Goal: Information Seeking & Learning: Check status

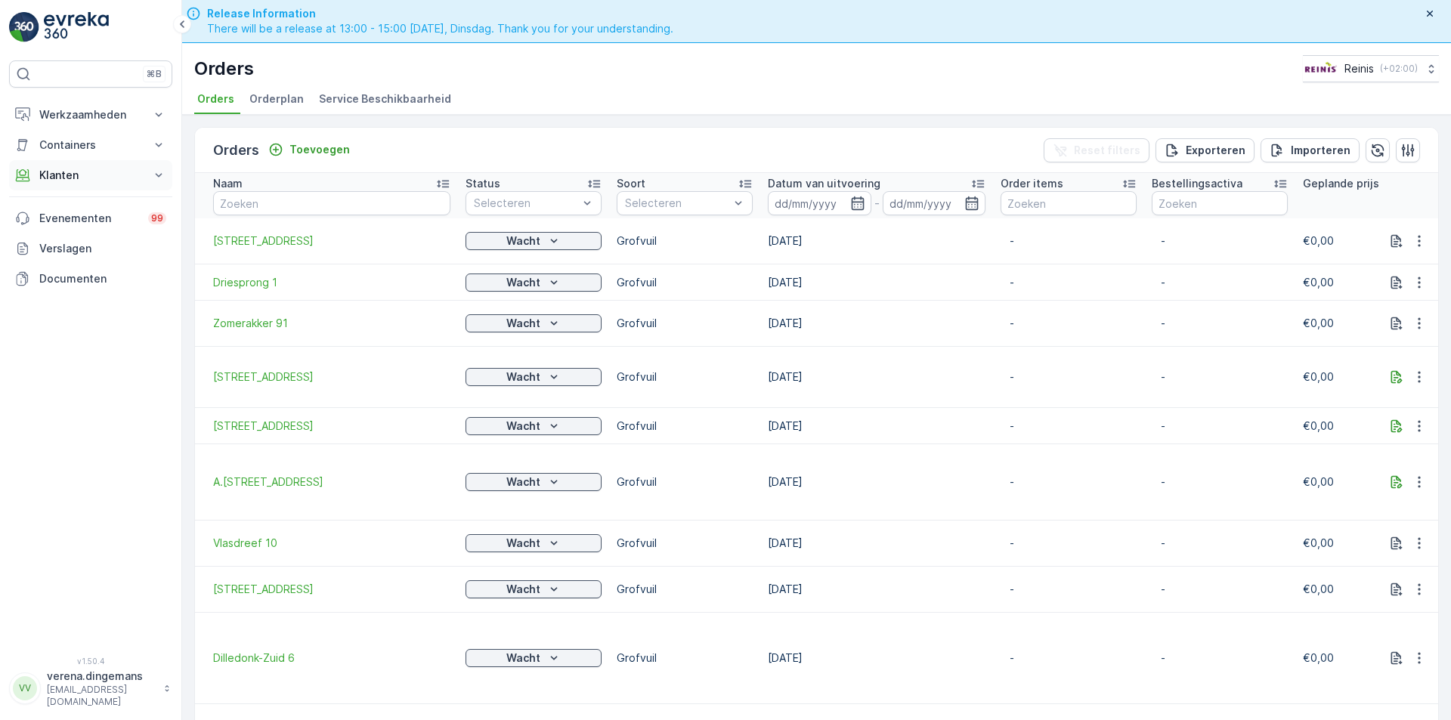
scroll to position [43, 0]
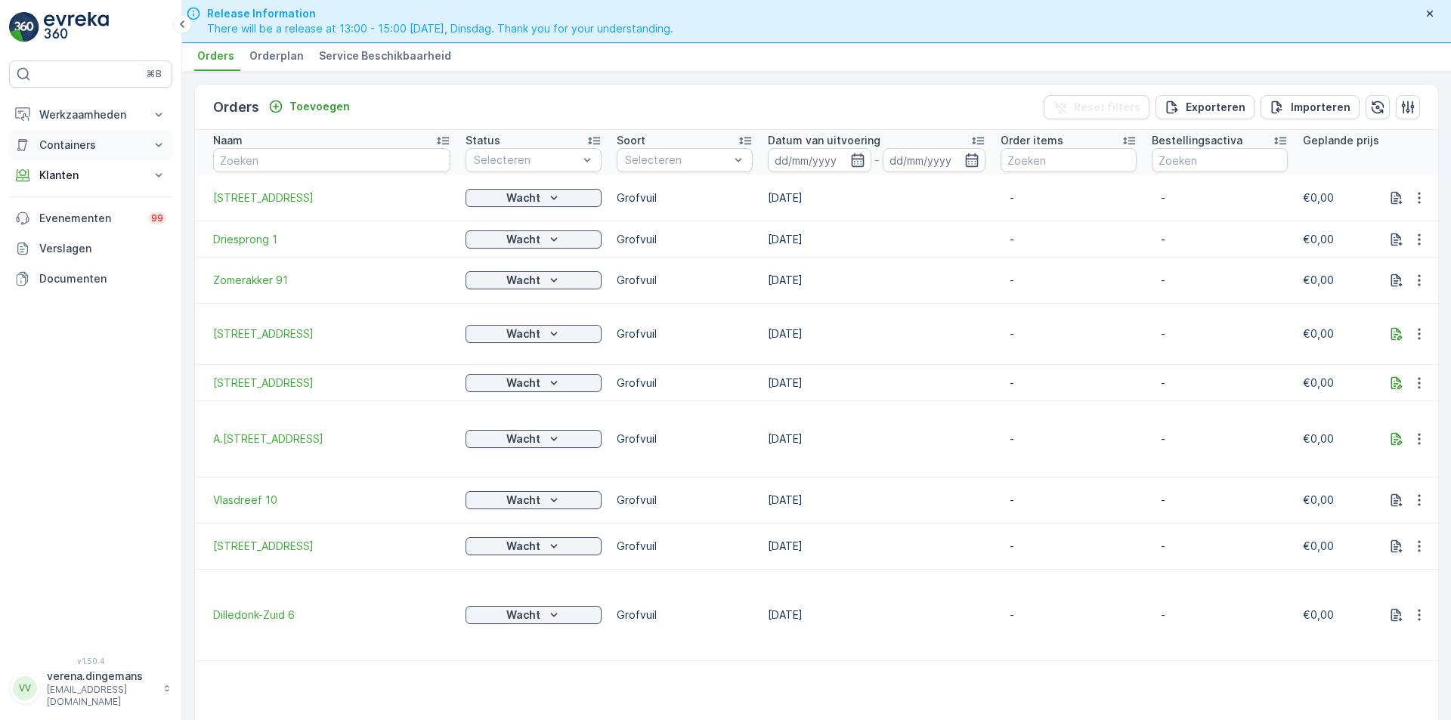
click at [125, 141] on p "Containers" at bounding box center [90, 145] width 103 height 15
click at [103, 115] on p "Werkzaamheden" at bounding box center [90, 114] width 103 height 15
click at [59, 203] on p "Cockpit" at bounding box center [58, 203] width 39 height 15
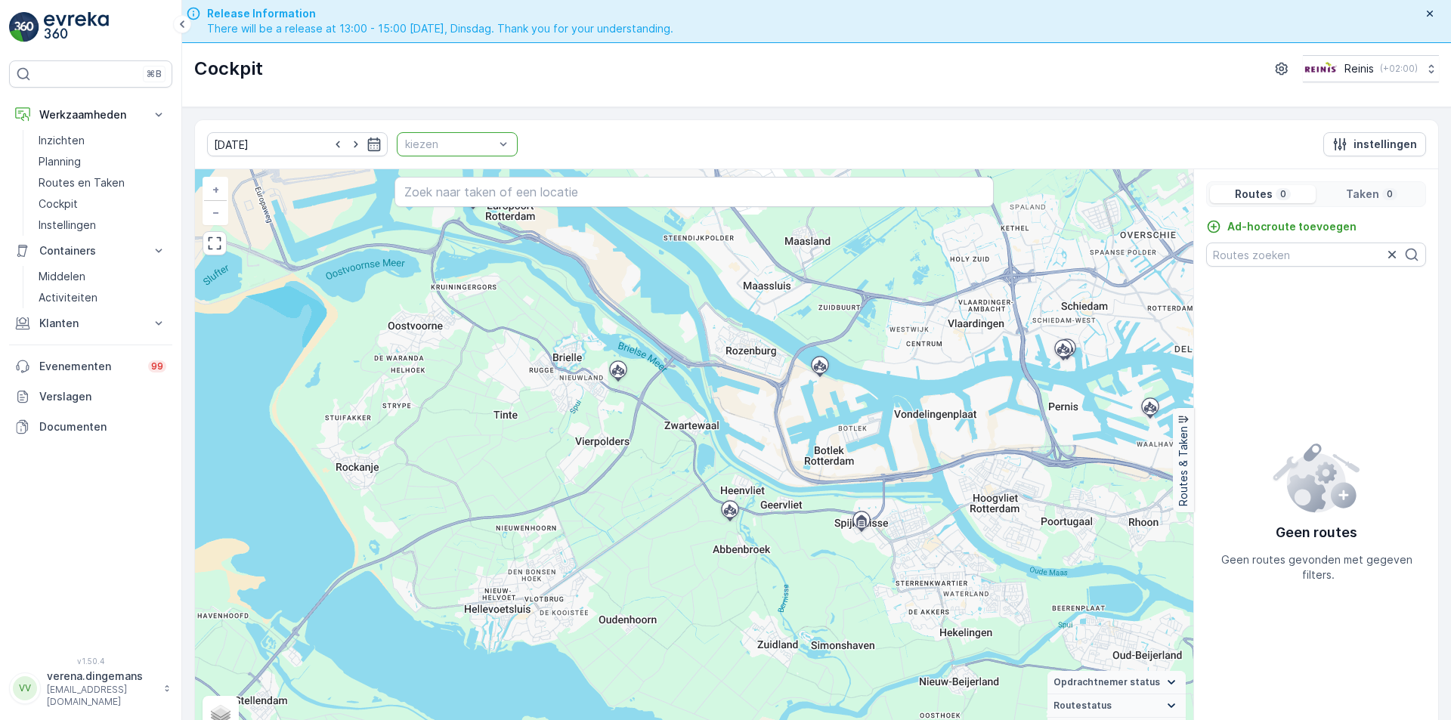
click at [473, 144] on div at bounding box center [450, 144] width 92 height 12
click at [473, 145] on div at bounding box center [450, 144] width 92 height 12
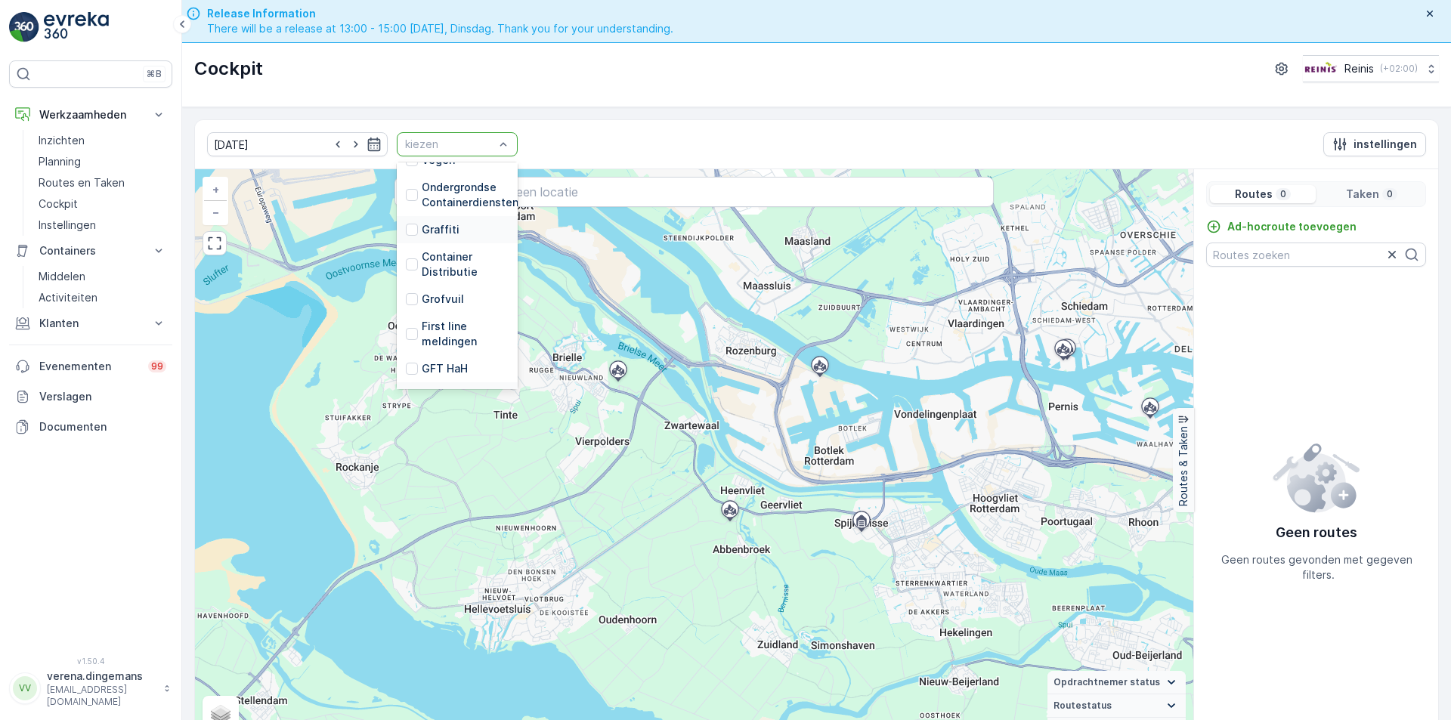
scroll to position [383, 0]
click at [406, 315] on div at bounding box center [412, 318] width 12 height 12
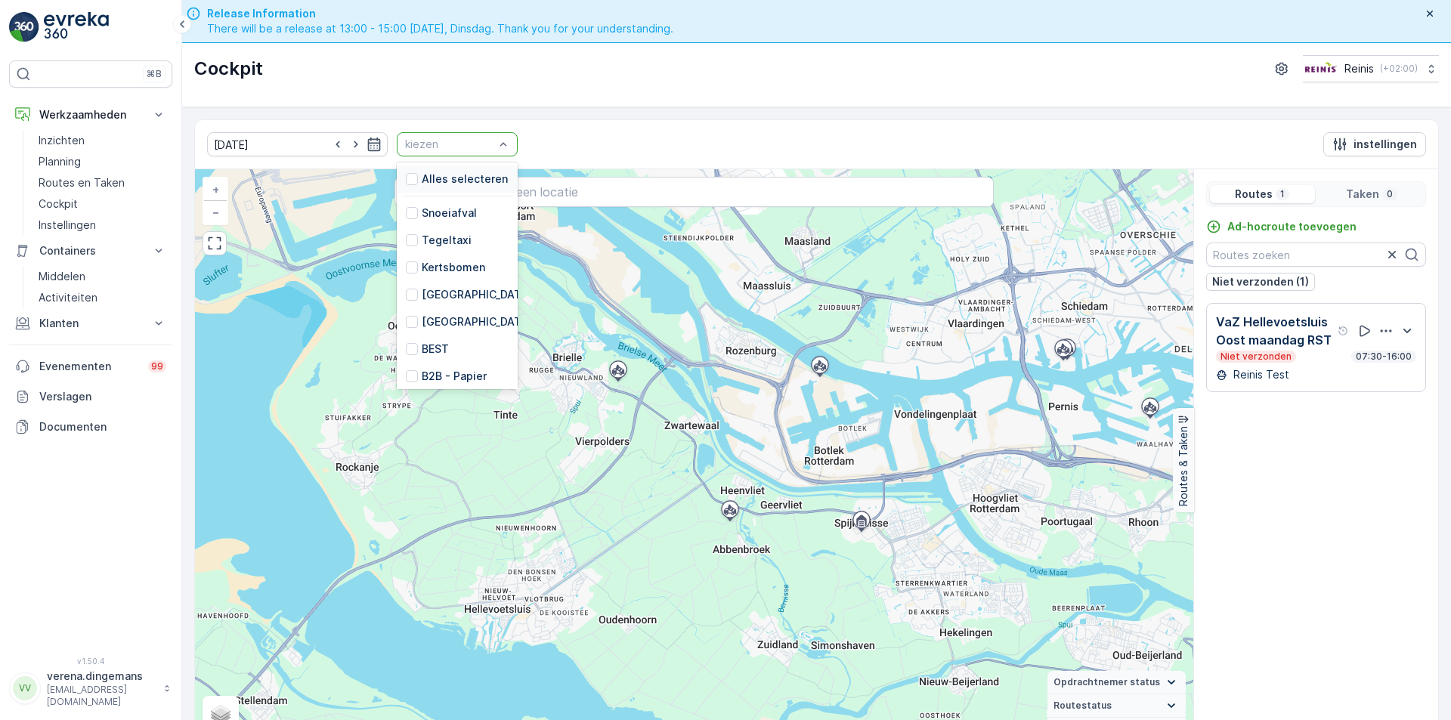
click at [425, 143] on div at bounding box center [450, 144] width 92 height 12
click at [406, 323] on div at bounding box center [412, 322] width 12 height 12
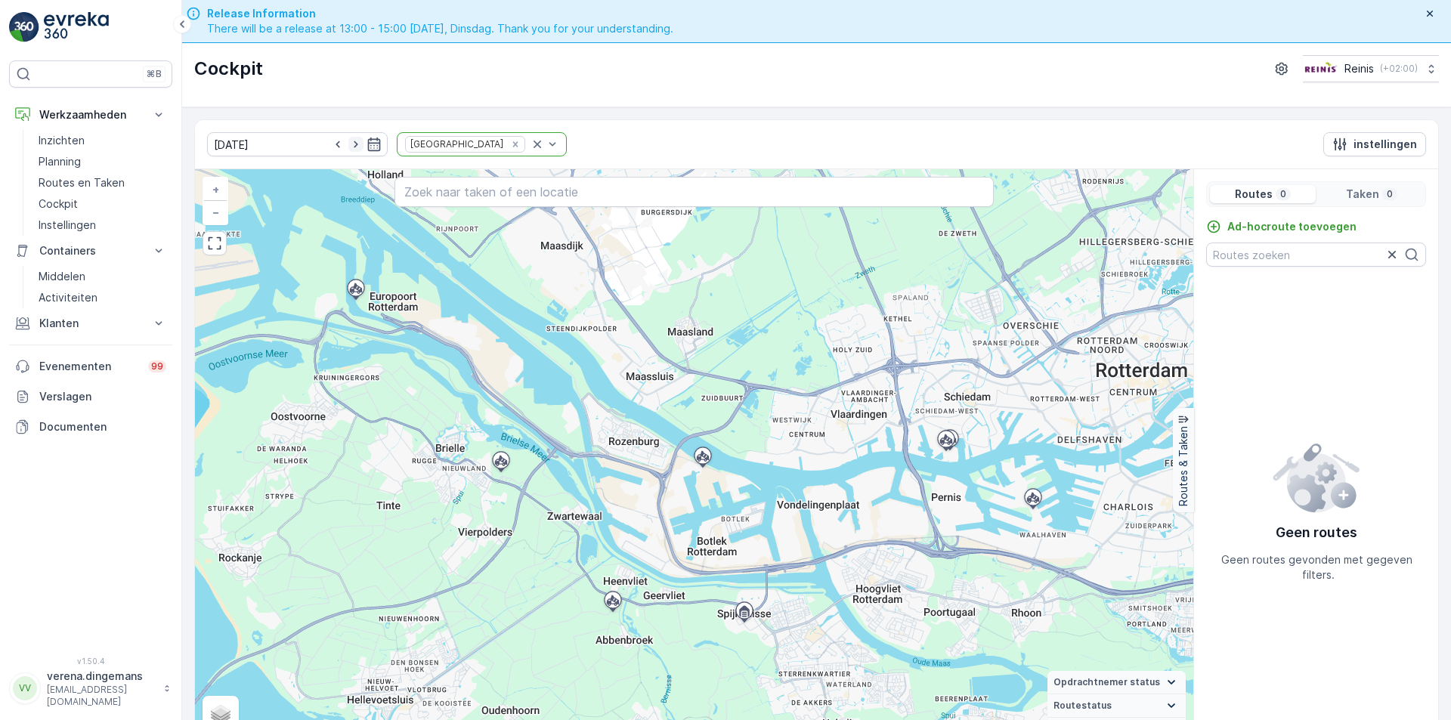
click at [354, 144] on icon "button" at bounding box center [356, 144] width 4 height 7
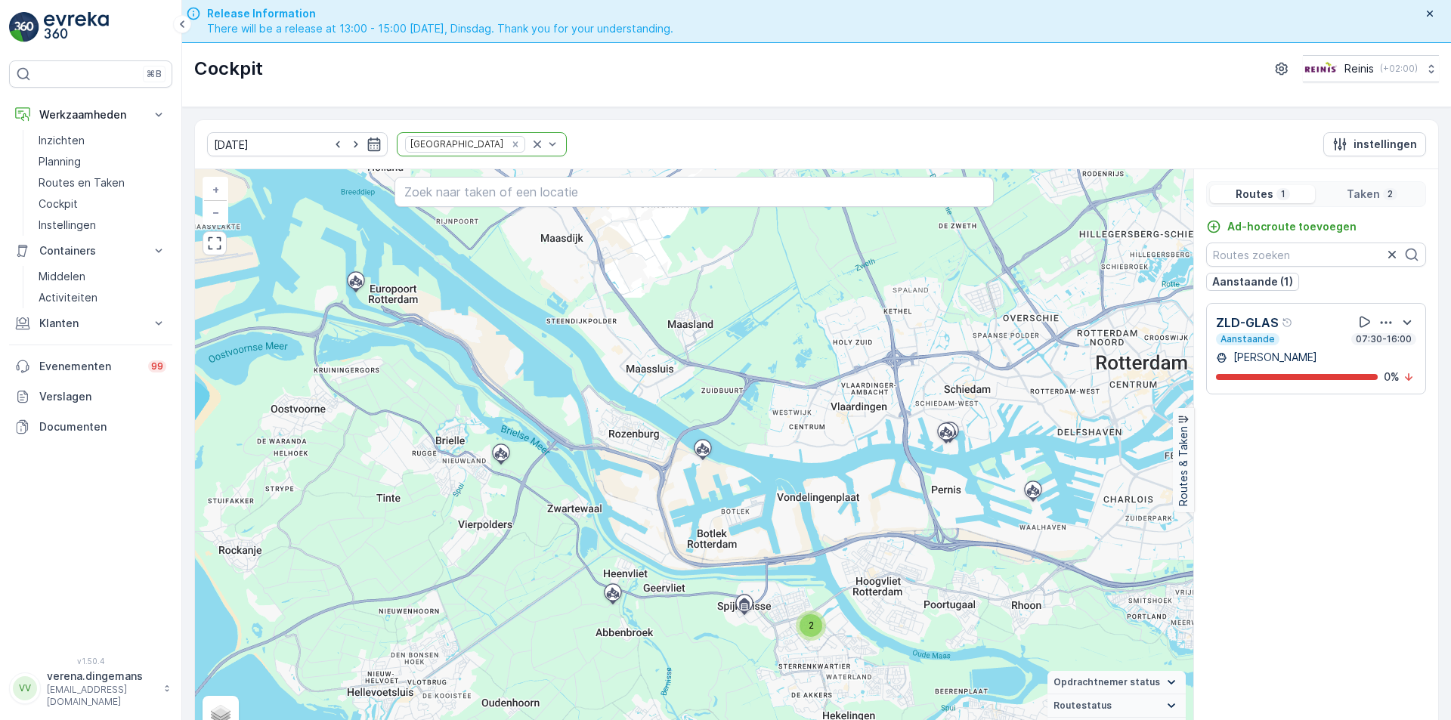
click at [354, 144] on icon "button" at bounding box center [356, 144] width 4 height 7
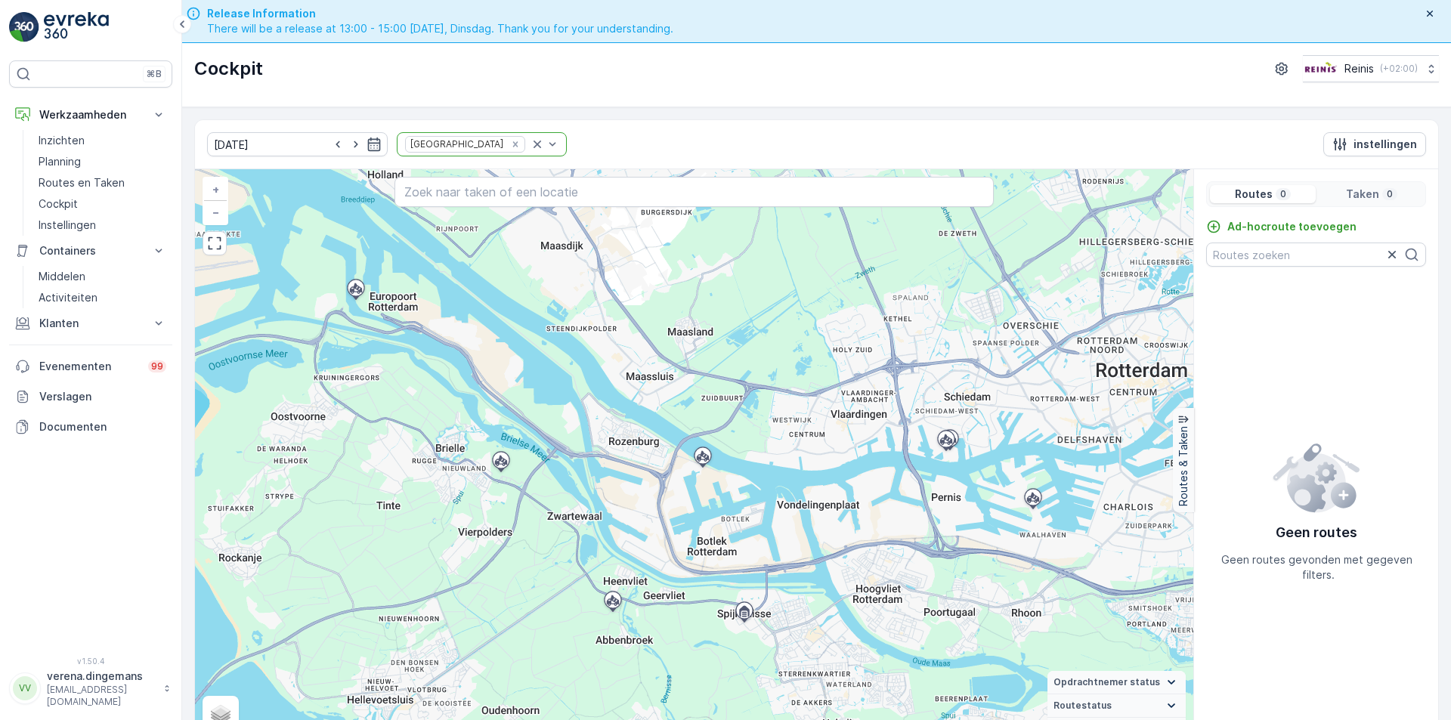
click at [354, 144] on icon "button" at bounding box center [356, 144] width 4 height 7
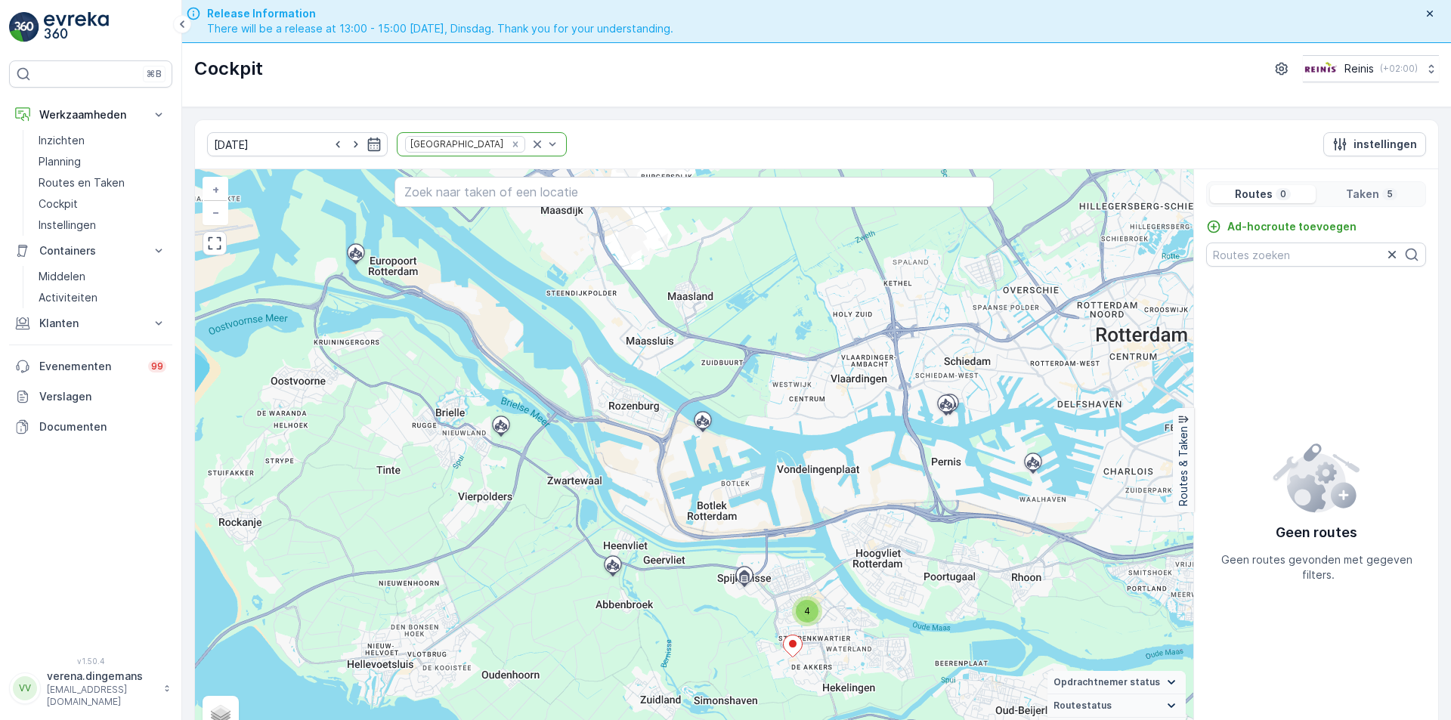
click at [354, 144] on icon "button" at bounding box center [356, 144] width 4 height 7
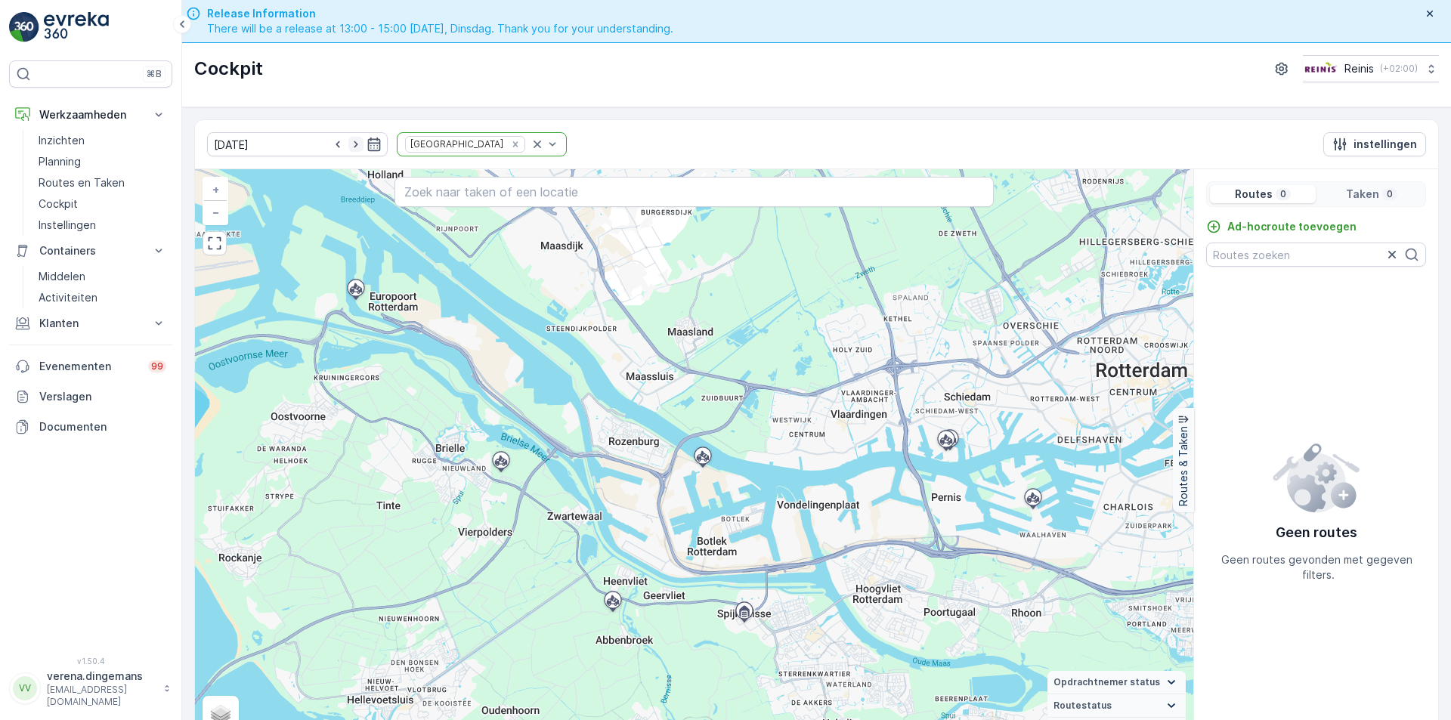
click at [348, 147] on icon "button" at bounding box center [355, 144] width 15 height 15
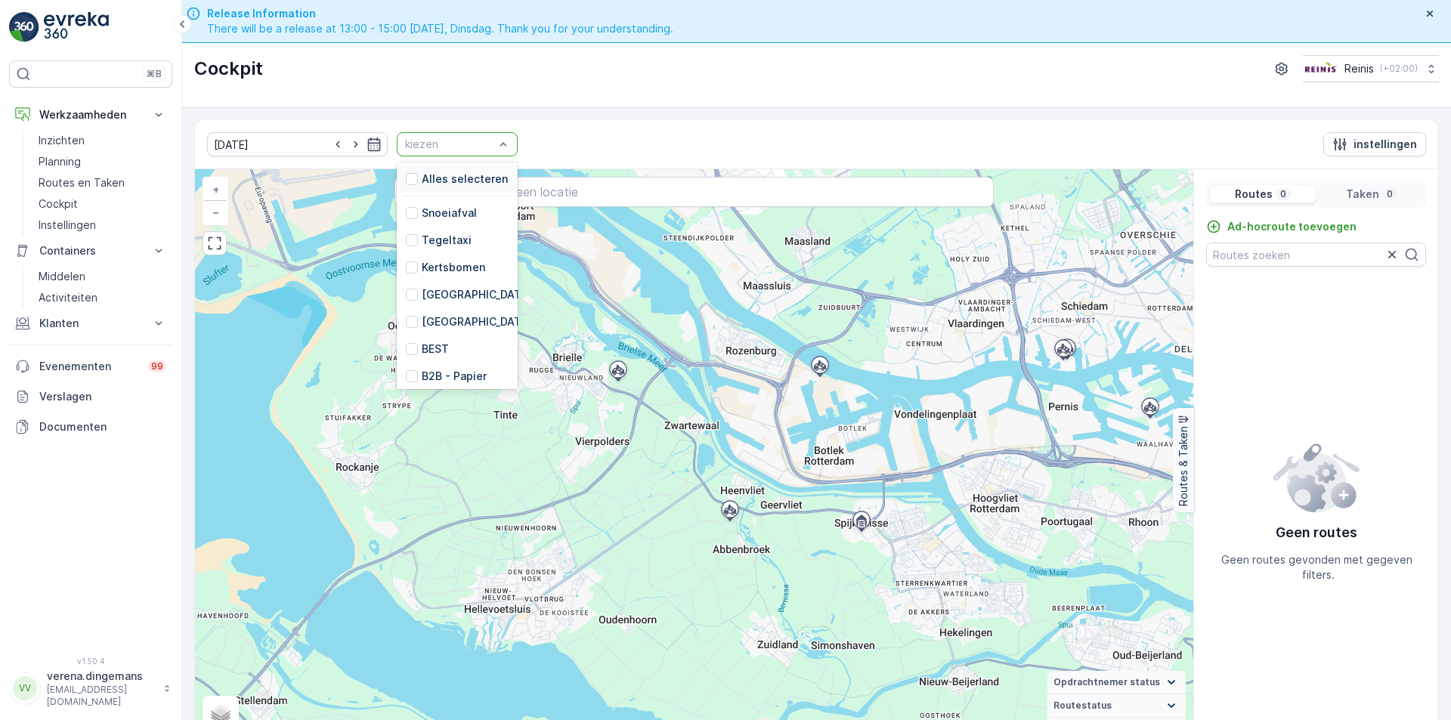
click at [474, 147] on div at bounding box center [450, 144] width 92 height 12
click at [406, 183] on div at bounding box center [412, 179] width 12 height 12
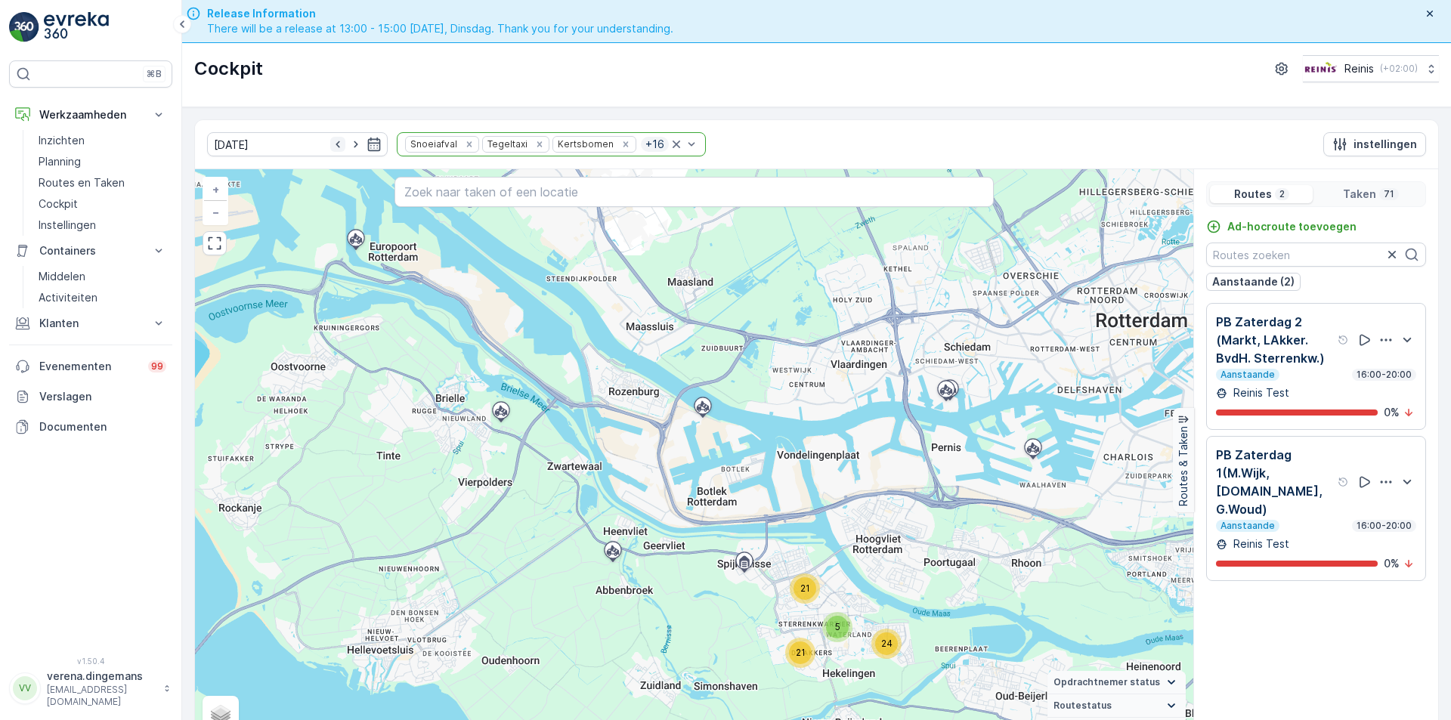
click at [330, 144] on icon "button" at bounding box center [337, 144] width 15 height 15
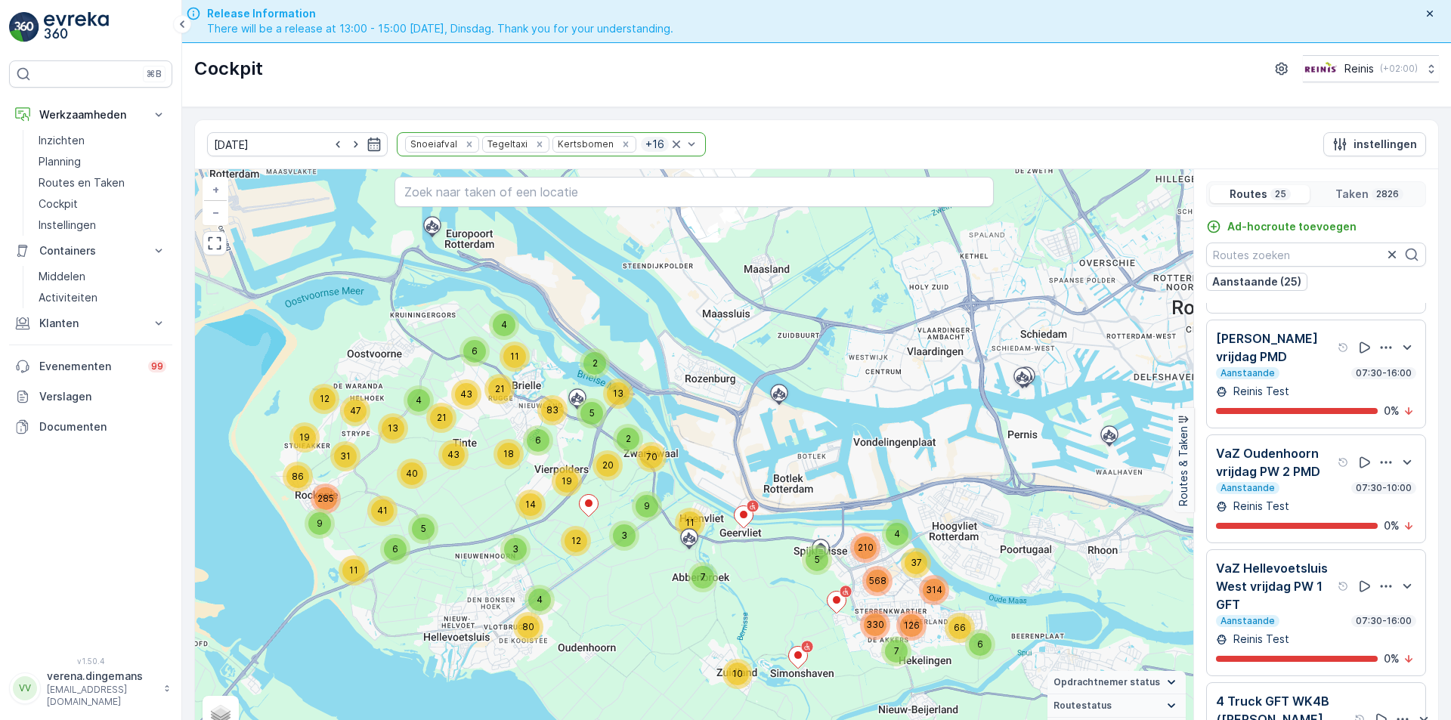
scroll to position [605, 0]
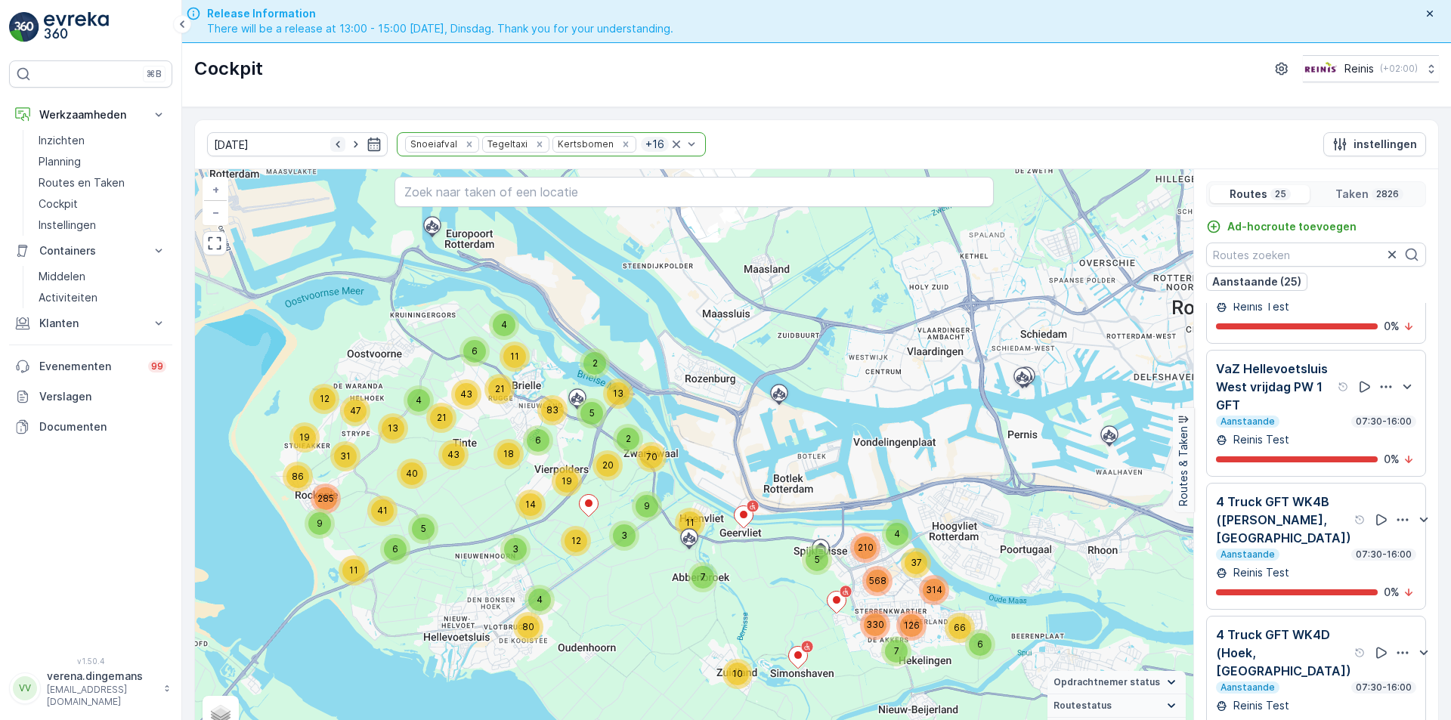
click at [330, 145] on icon "button" at bounding box center [337, 144] width 15 height 15
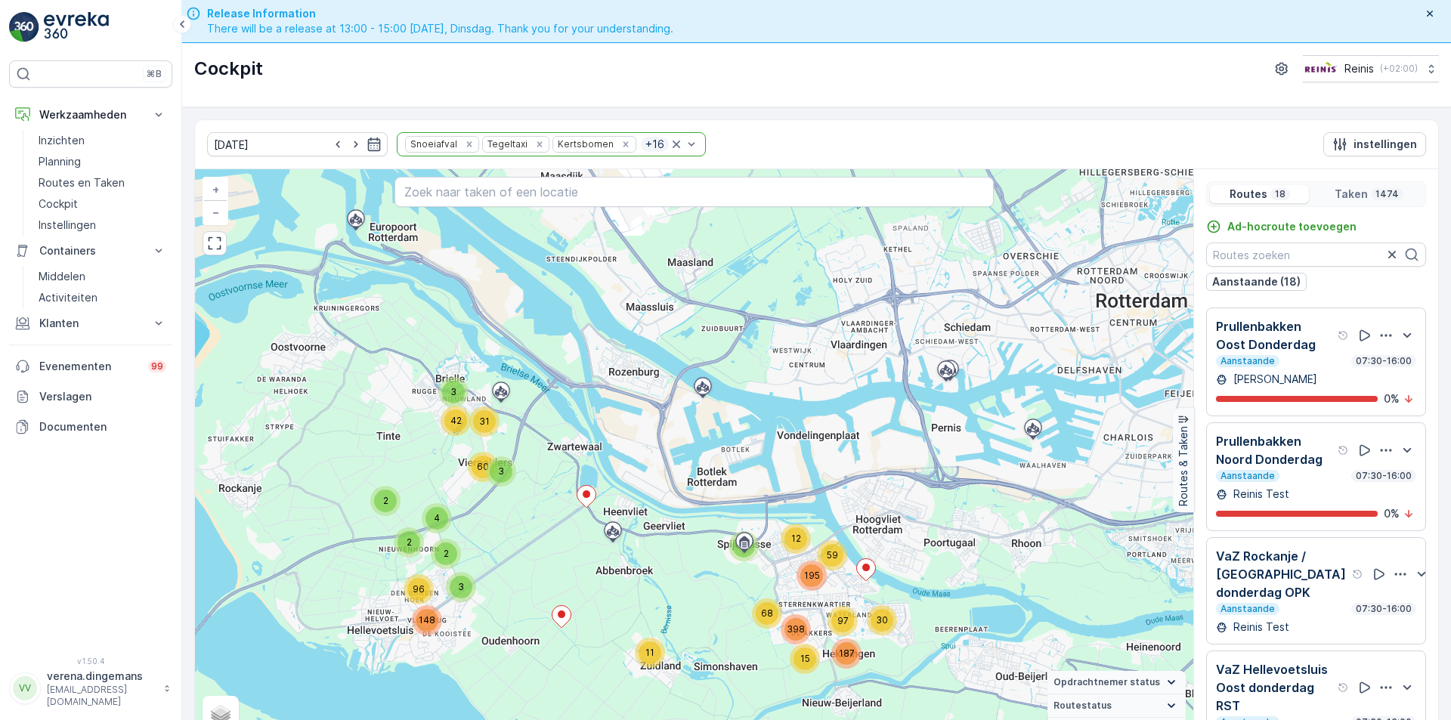
scroll to position [1395, 0]
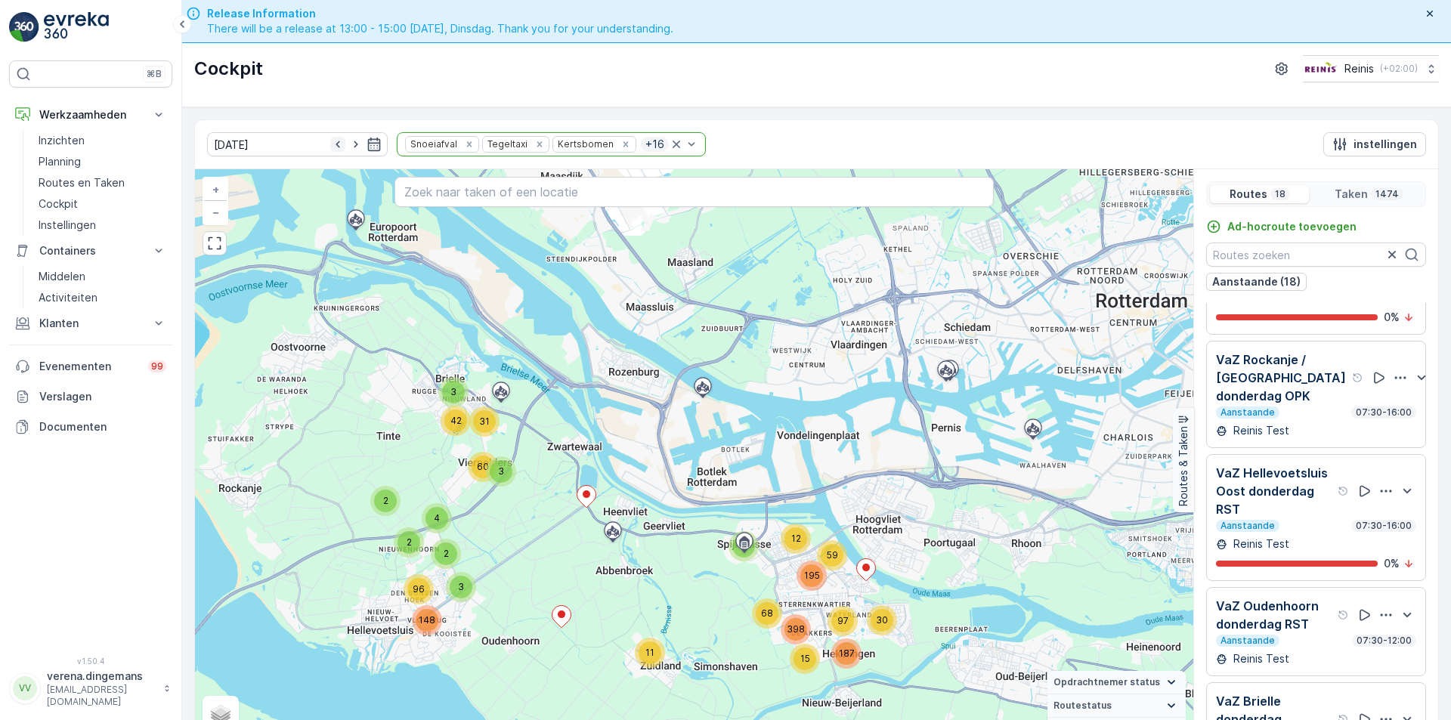
click at [330, 147] on icon "button" at bounding box center [337, 144] width 15 height 15
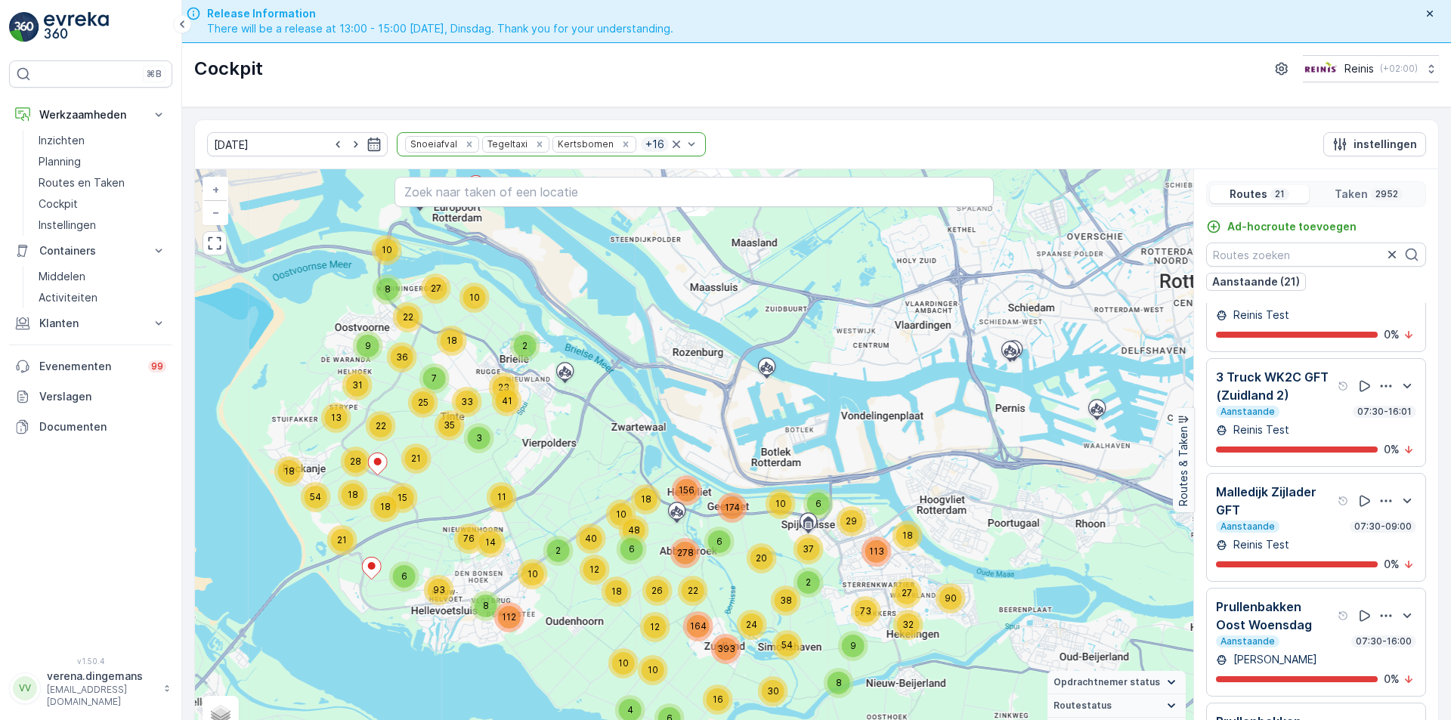
scroll to position [1667, 0]
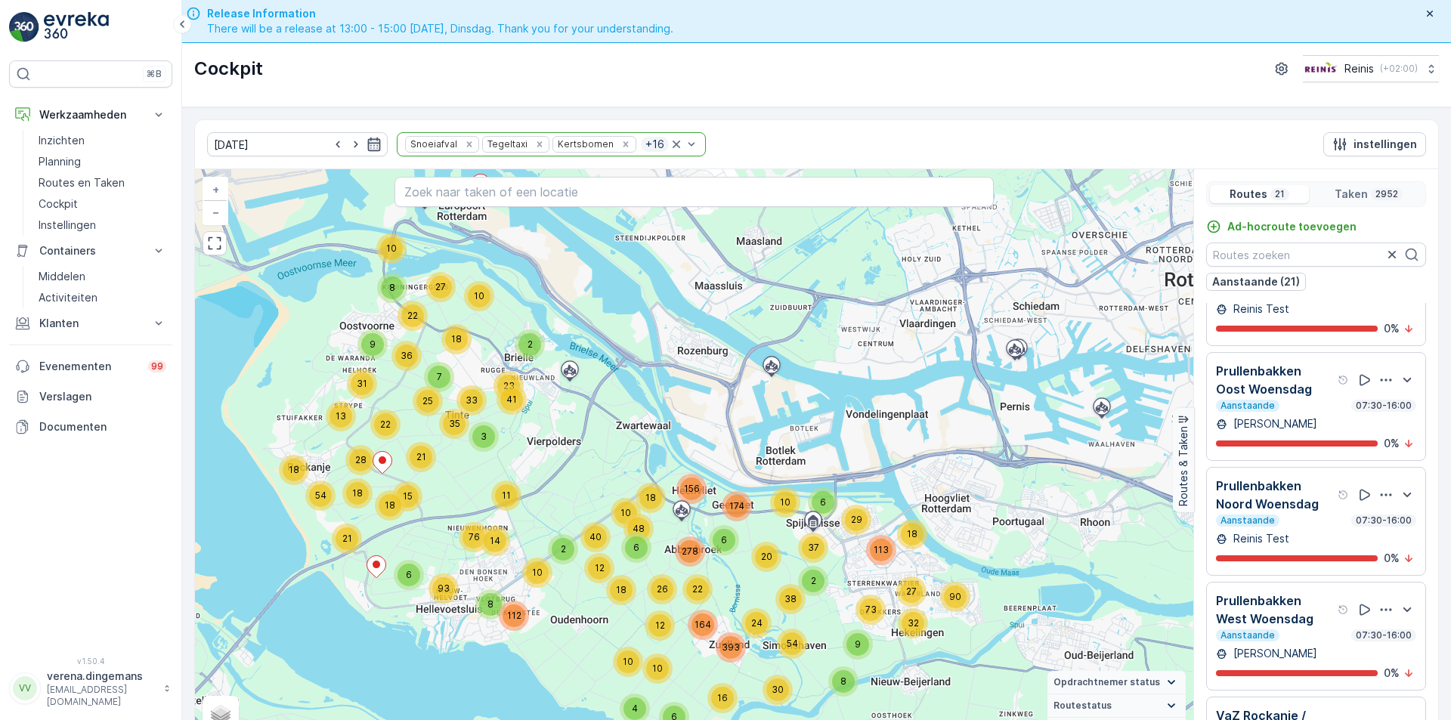
click at [367, 144] on icon "button" at bounding box center [374, 144] width 15 height 15
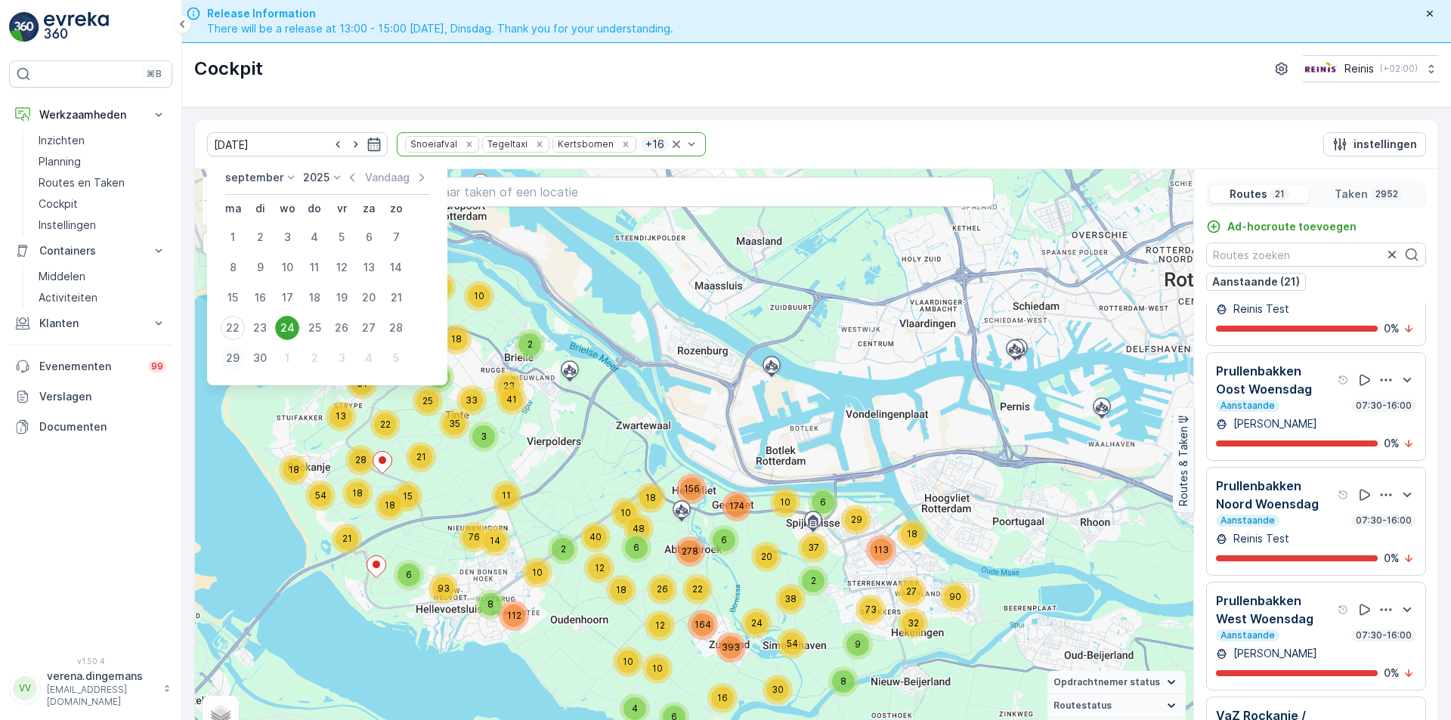
click at [237, 359] on div "29" at bounding box center [233, 358] width 24 height 24
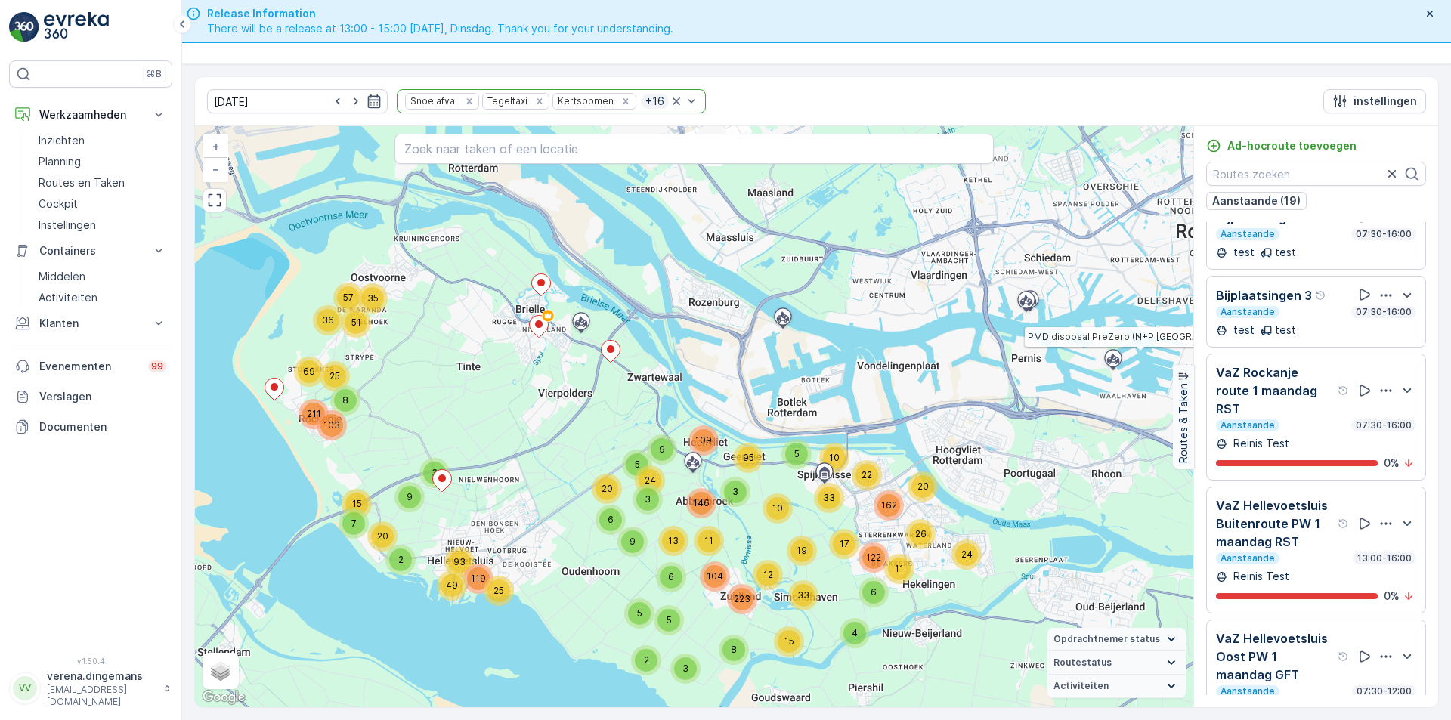
scroll to position [14, 0]
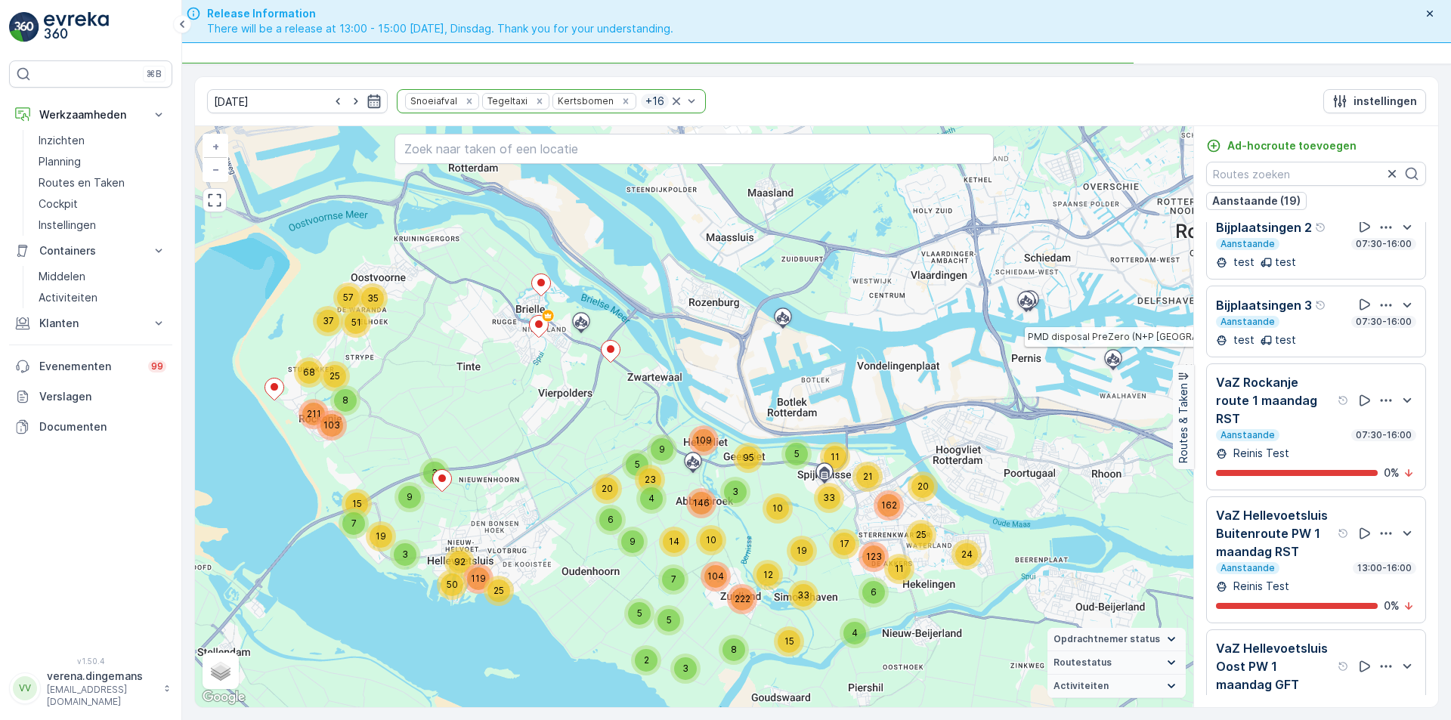
click at [367, 104] on icon "button" at bounding box center [374, 101] width 15 height 15
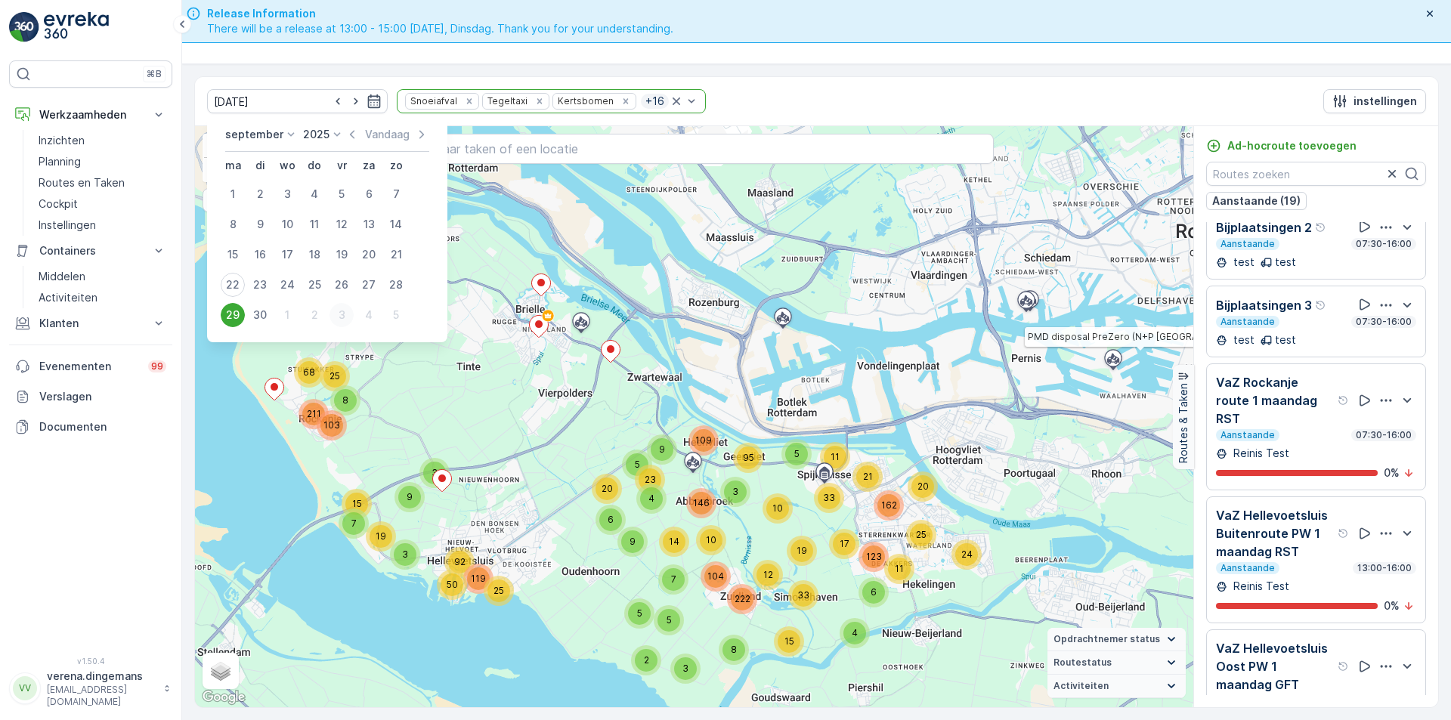
click at [343, 314] on div "3" at bounding box center [342, 315] width 24 height 24
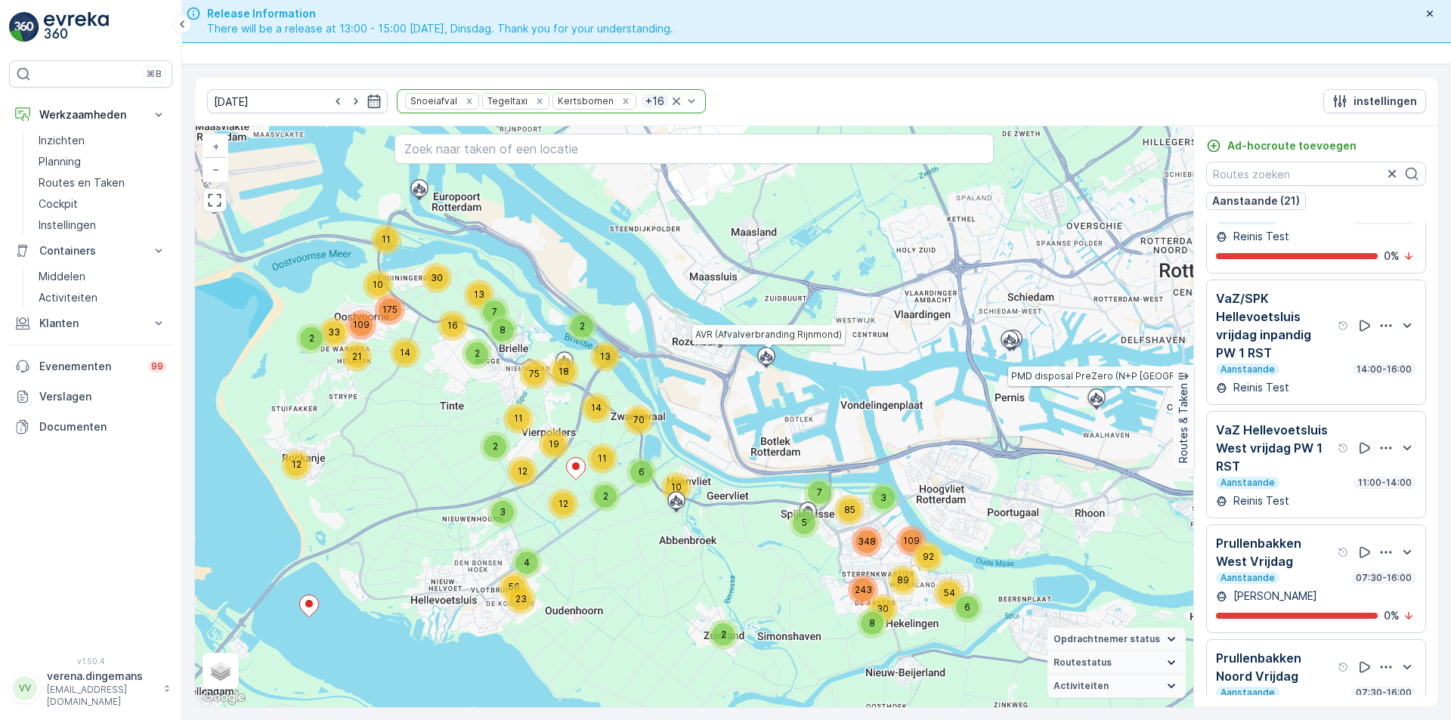
scroll to position [1148, 0]
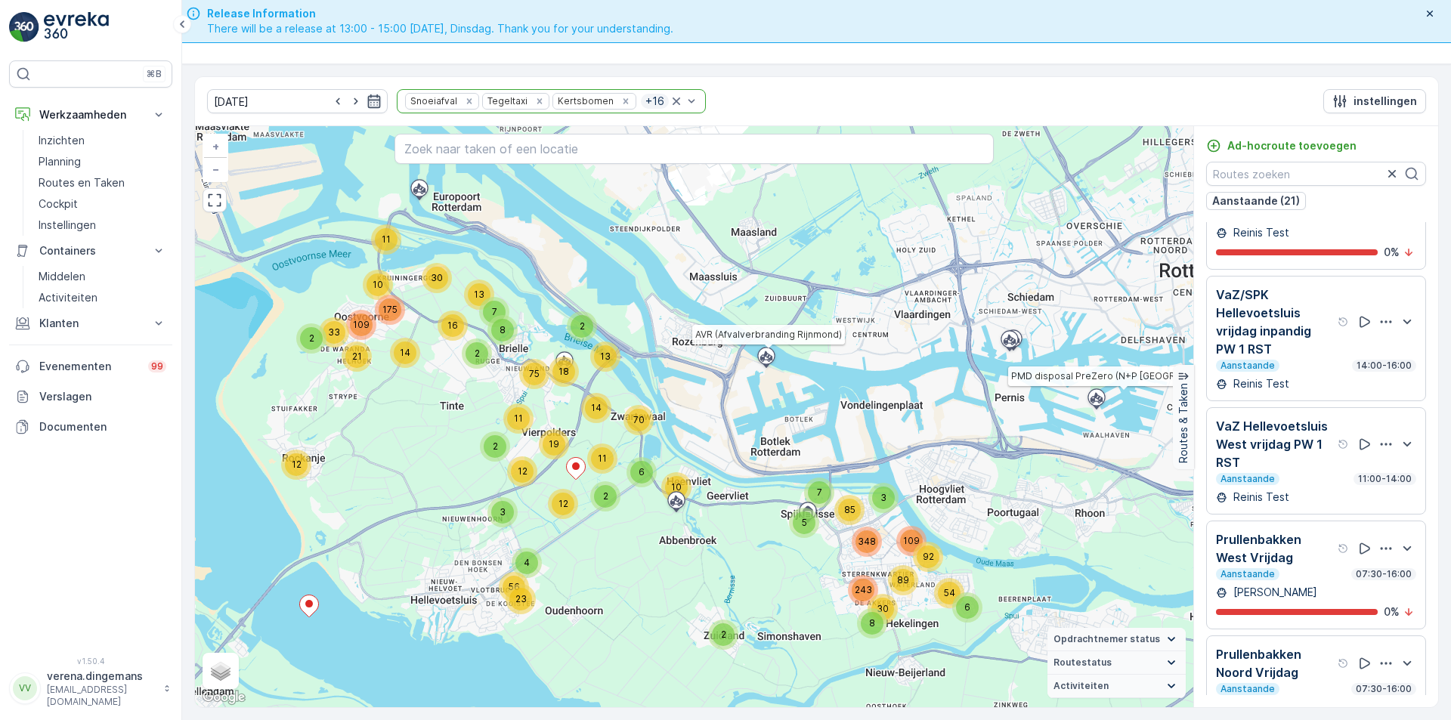
click at [368, 97] on icon "button" at bounding box center [374, 101] width 13 height 14
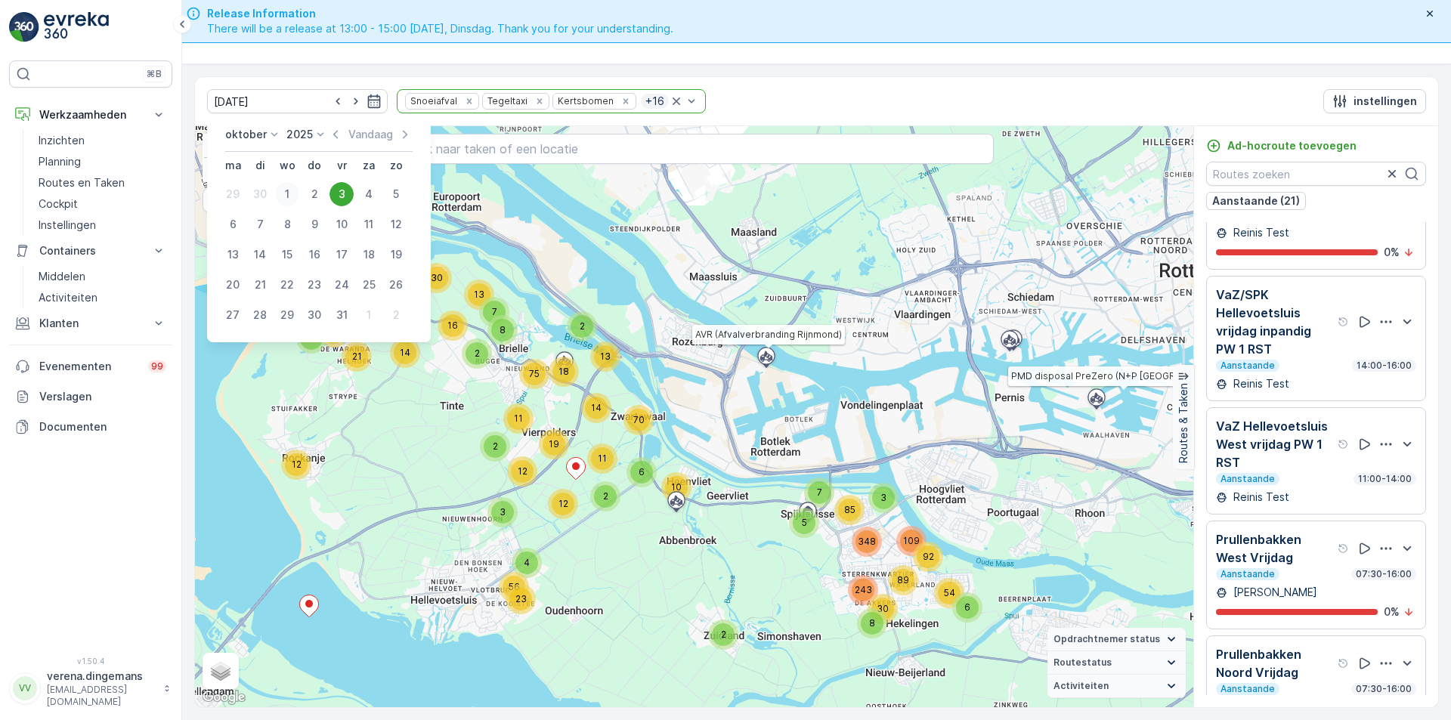
click at [294, 188] on div "1" at bounding box center [287, 194] width 24 height 24
type input "[DATE]"
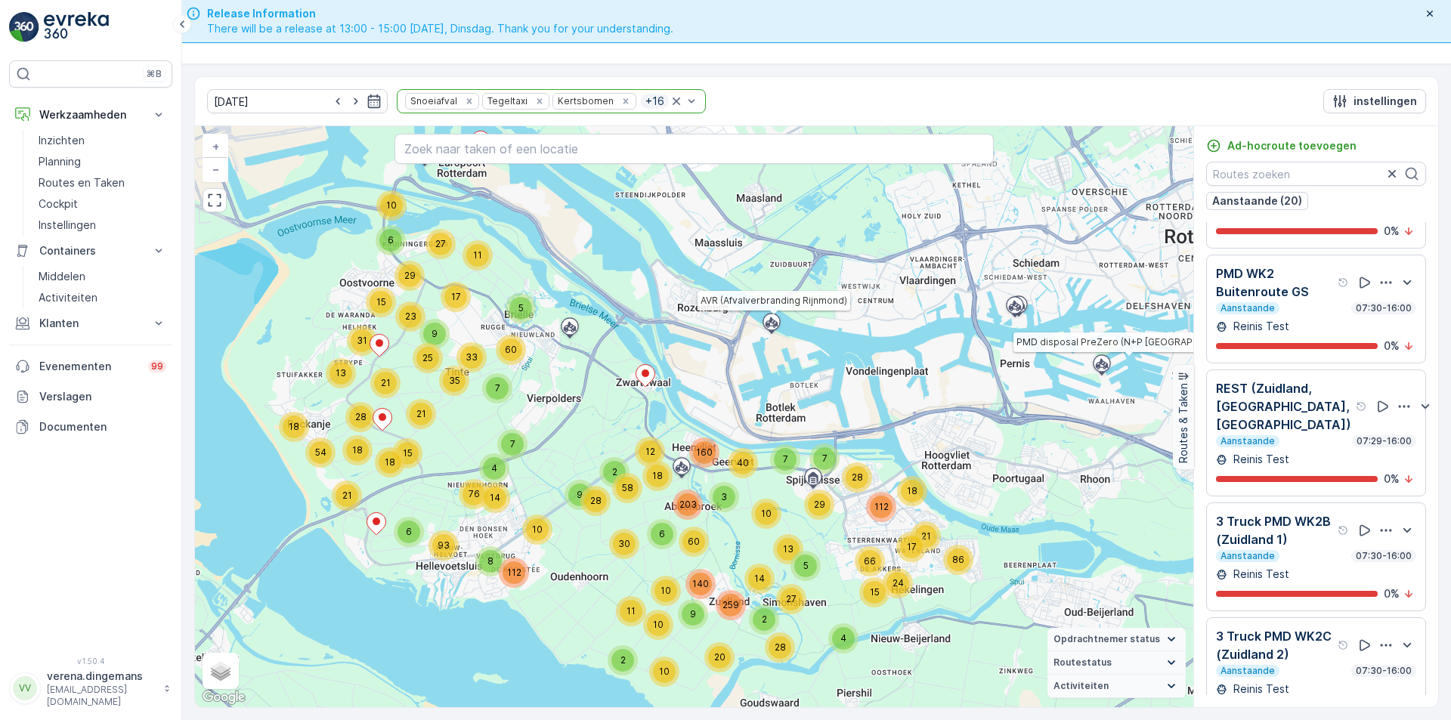
scroll to position [635, 0]
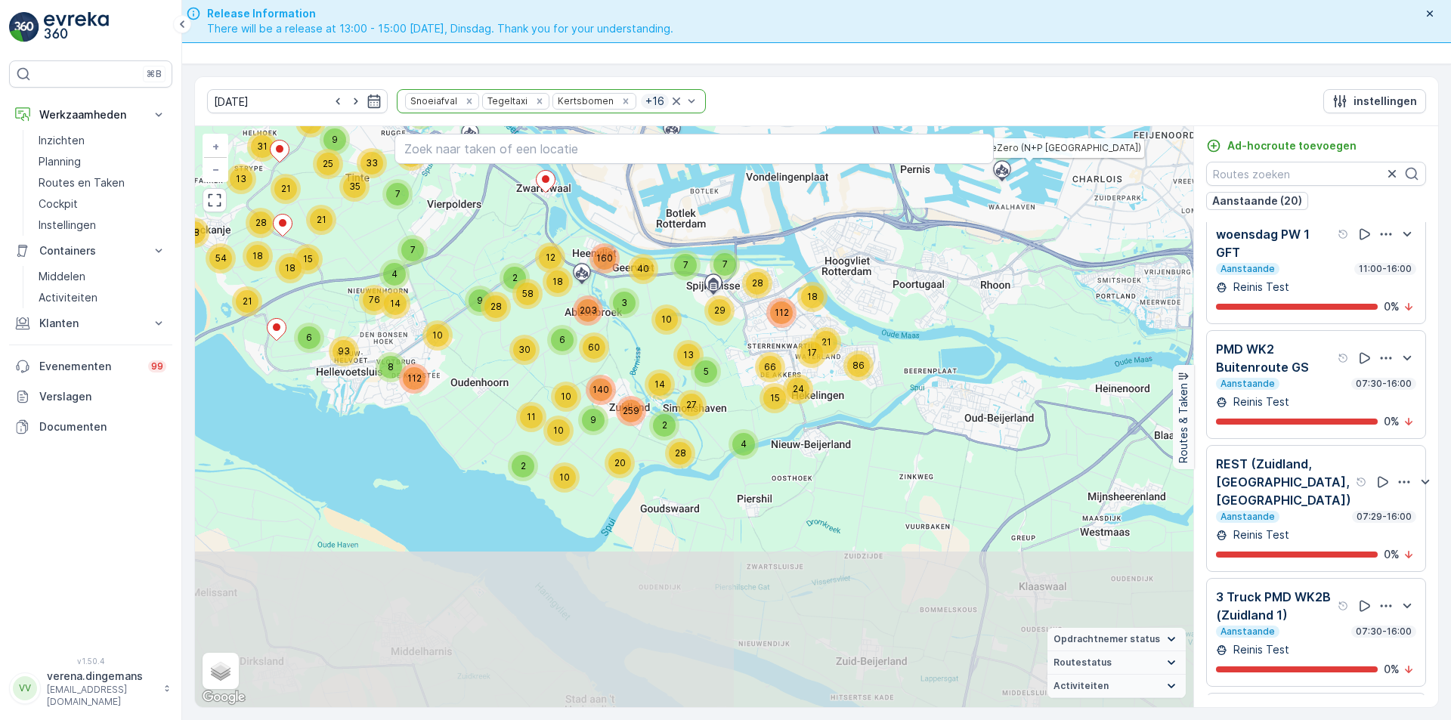
drag, startPoint x: 766, startPoint y: 549, endPoint x: 666, endPoint y: 355, distance: 218.3
click at [666, 355] on div "7 24 86 7 28 17 21 18 66 112 160 9 10 2 2 20 11 10 2 18 6 28 58 5 10 29 14 40 1…" at bounding box center [694, 416] width 998 height 581
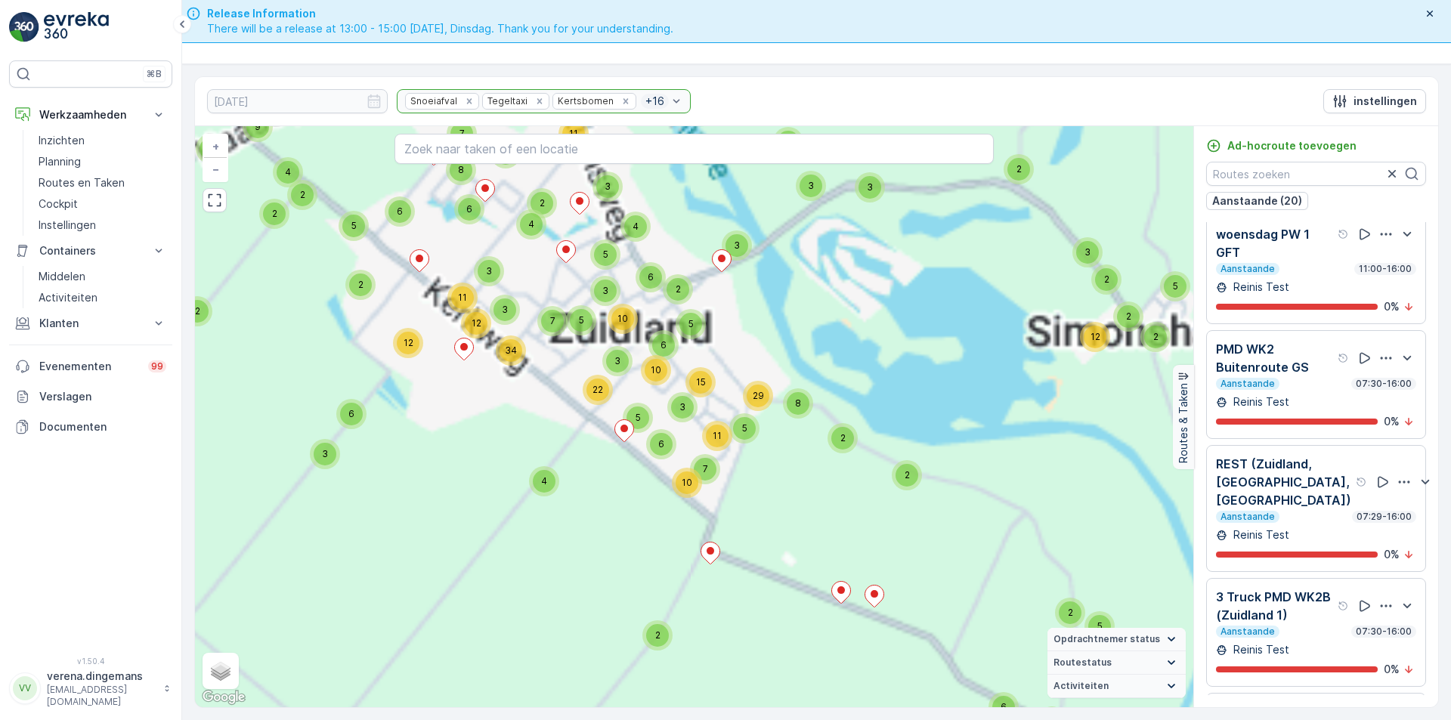
click at [623, 458] on div "3 5 4 2 4 2 2 2 5 2 2 3 4 2 2 2 3 8 2 4 2 3 2 3 2 2 2 2 3 2 2 2 6 2 3 2 2 2 2 2…" at bounding box center [694, 416] width 998 height 581
click at [535, 466] on div "3 5 4 2 4 2 2 2 5 2 2 3 4 2 2 2 3 8 2 4 2 3 2 3 2 2 2 2 3 2 2 2 6 2 3 2 2 2 2 2…" at bounding box center [694, 416] width 998 height 581
